Goal: Find contact information: Find contact information

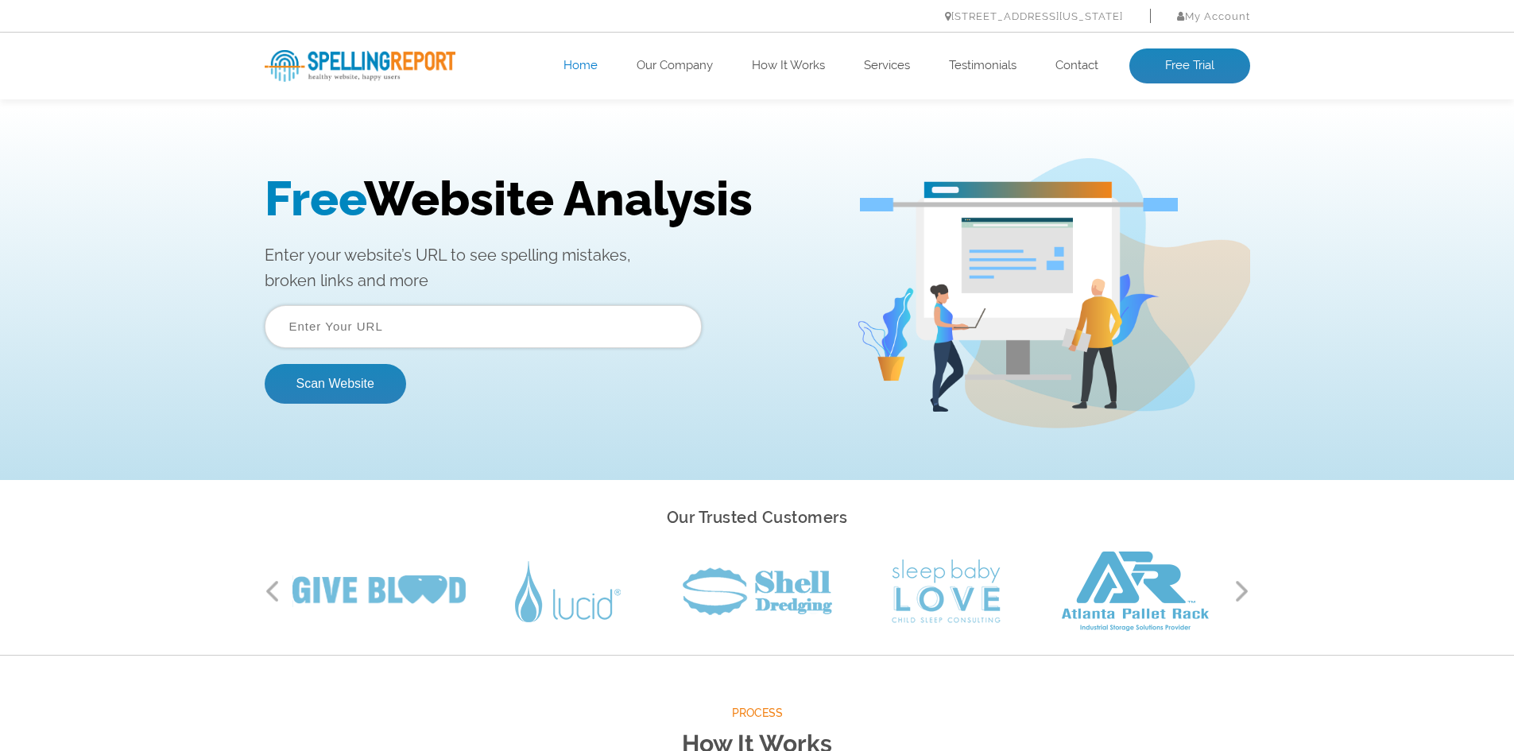
click at [446, 329] on input "text" at bounding box center [483, 326] width 437 height 43
paste input "[URL][DOMAIN_NAME]"
type input "[URL][DOMAIN_NAME]"
click at [354, 393] on button "Scan Website" at bounding box center [336, 384] width 142 height 40
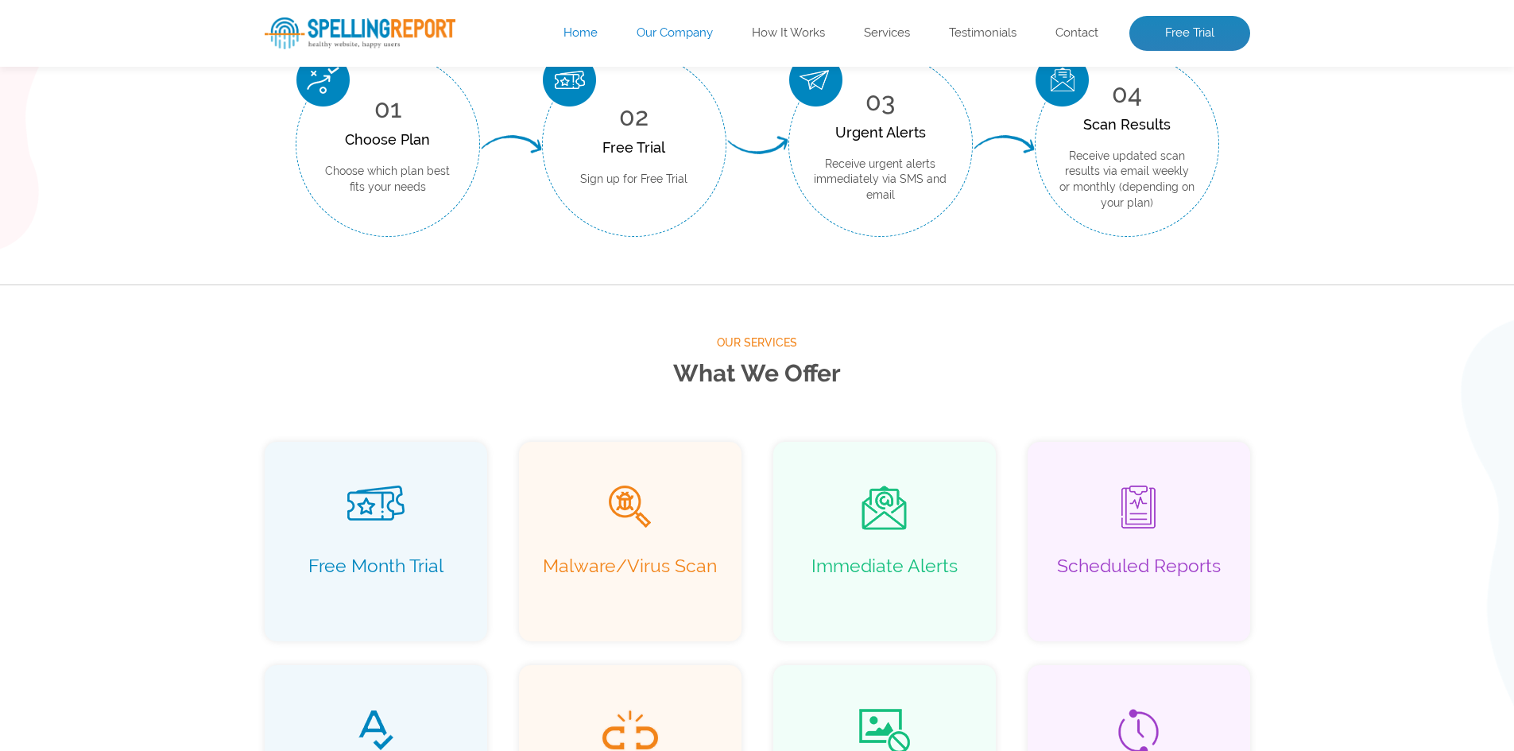
scroll to position [113, 0]
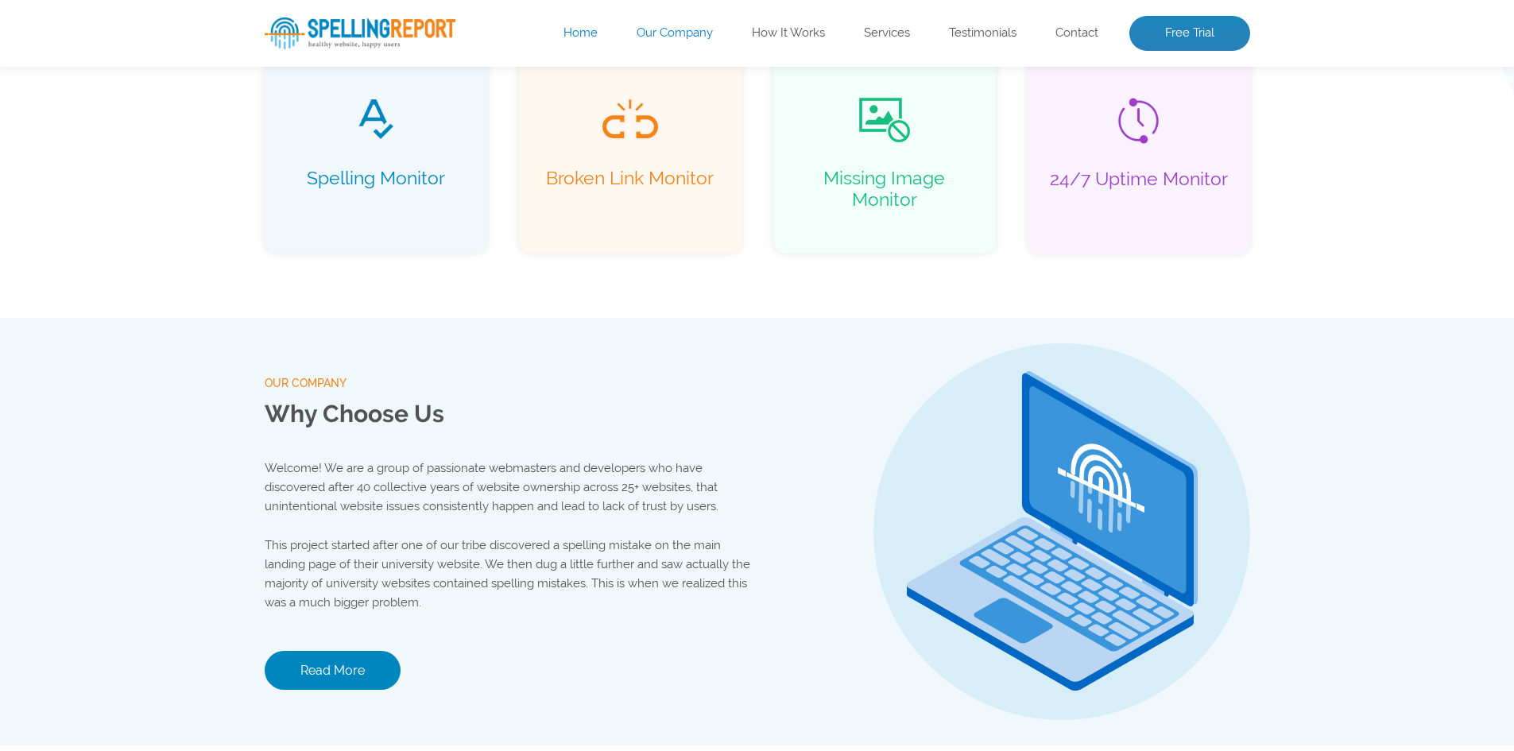
scroll to position [1398, 0]
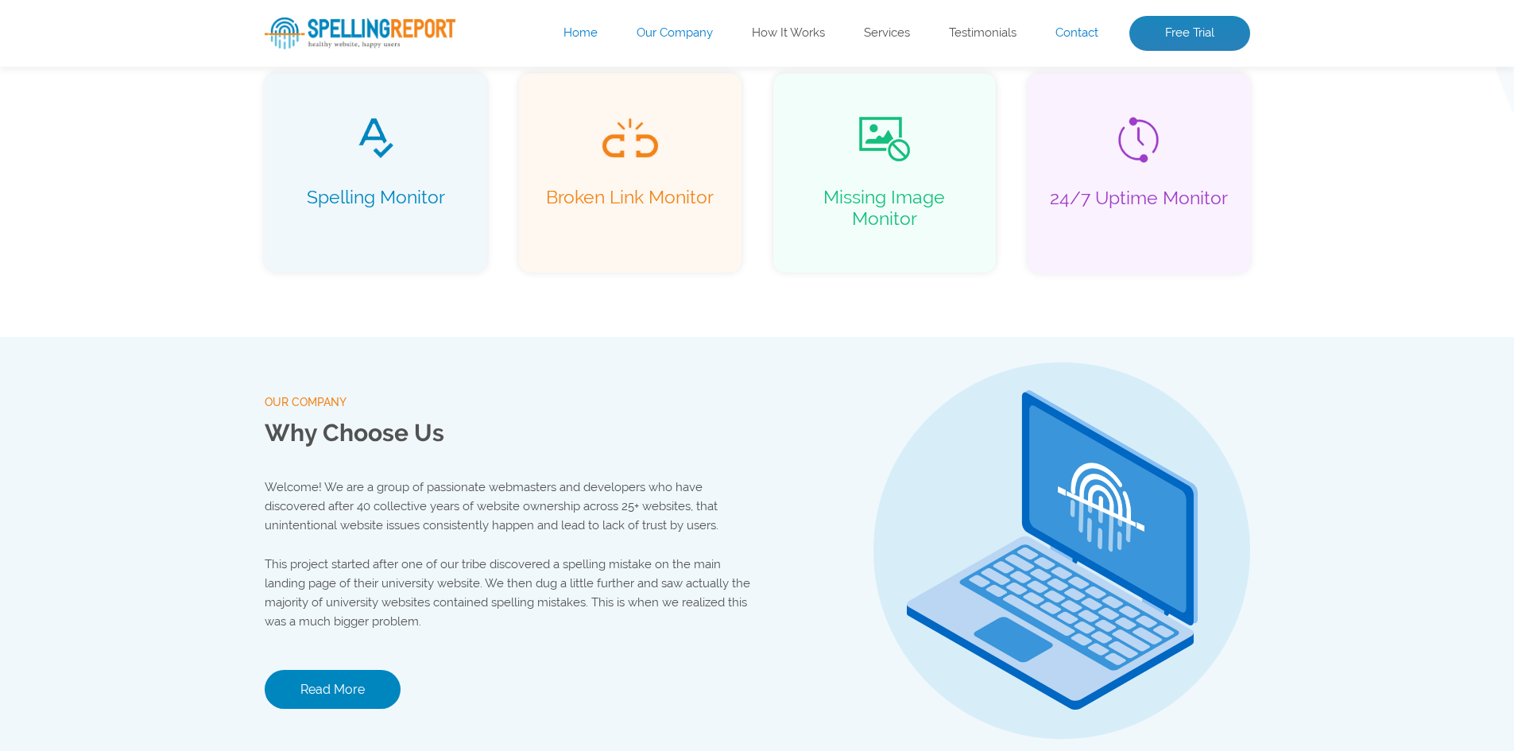
click at [1073, 39] on link "Contact" at bounding box center [1077, 33] width 43 height 16
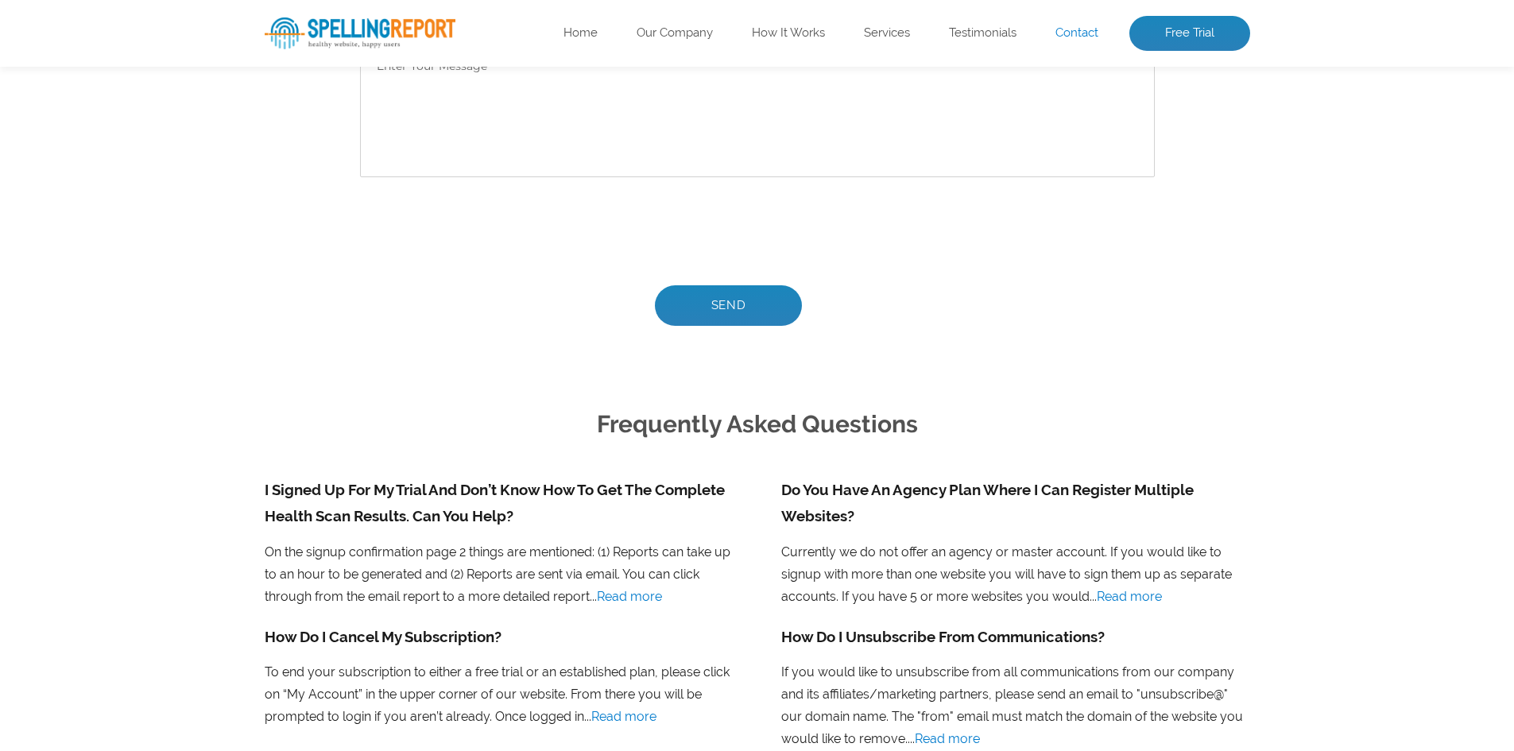
scroll to position [954, 0]
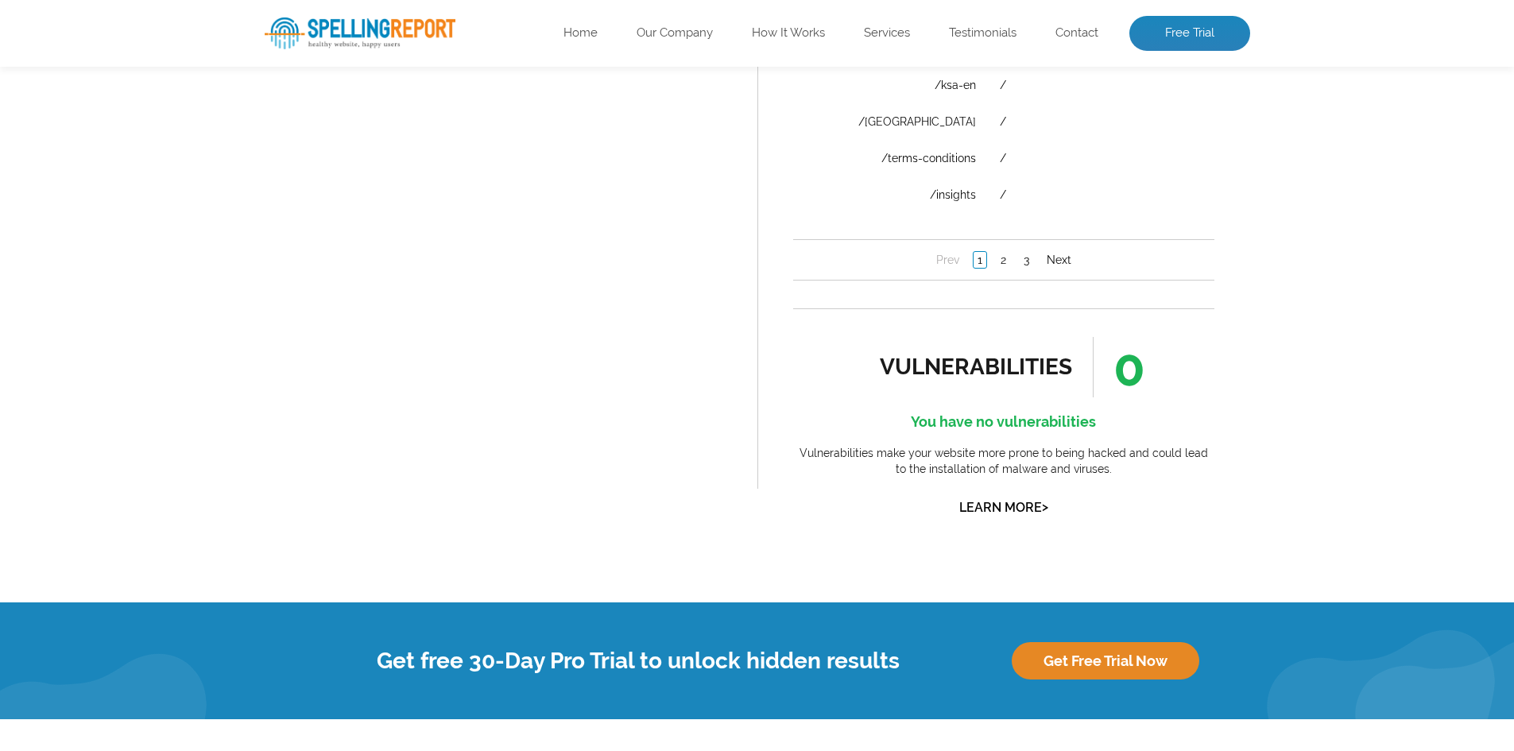
scroll to position [1852, 0]
